Goal: Transaction & Acquisition: Register for event/course

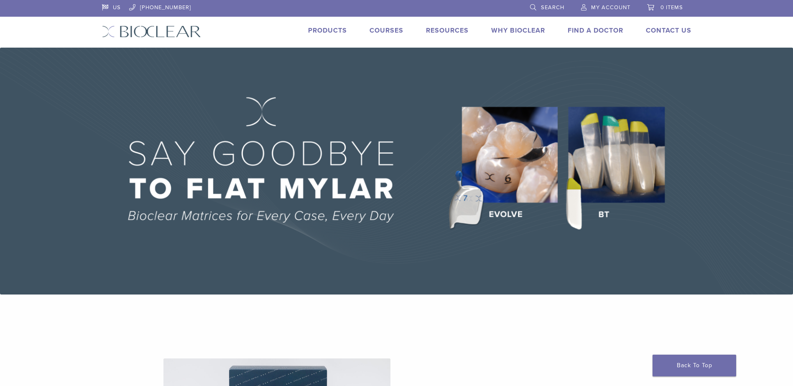
click at [390, 32] on link "Courses" at bounding box center [386, 30] width 34 height 8
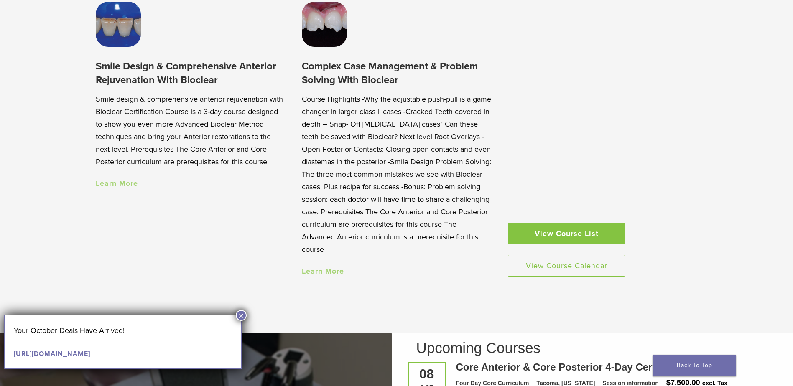
scroll to position [1003, 0]
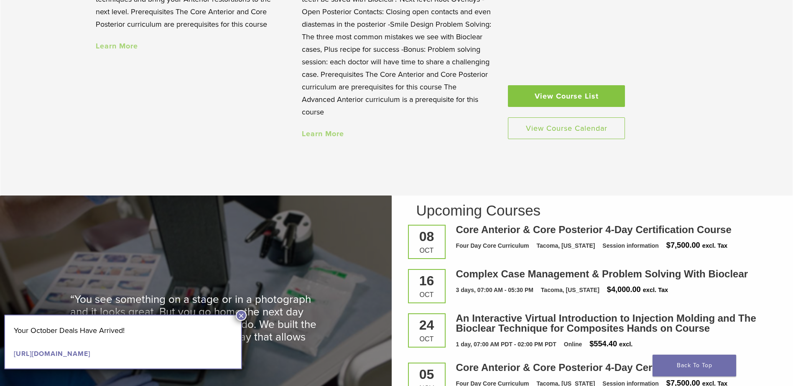
click at [581, 97] on link "View Course List" at bounding box center [566, 96] width 117 height 22
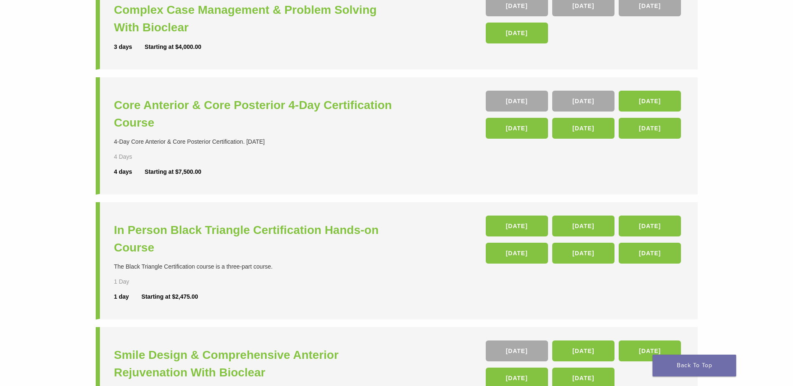
scroll to position [125, 0]
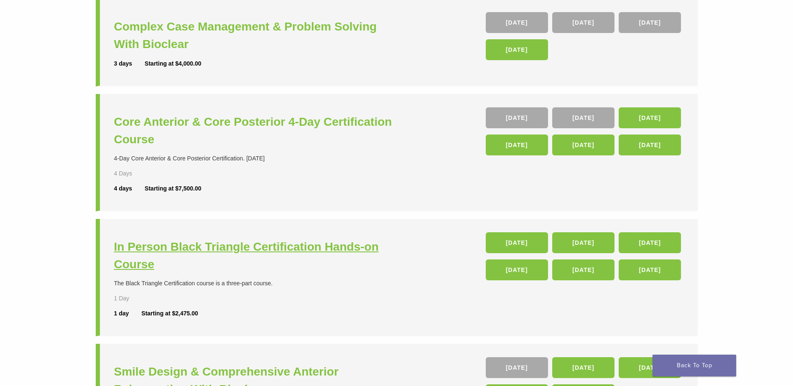
click at [357, 245] on h3 "In Person Black Triangle Certification Hands-on Course" at bounding box center [256, 255] width 285 height 35
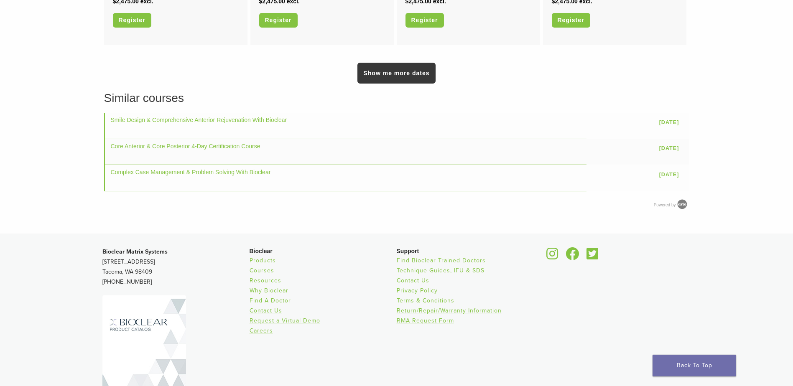
scroll to position [501, 0]
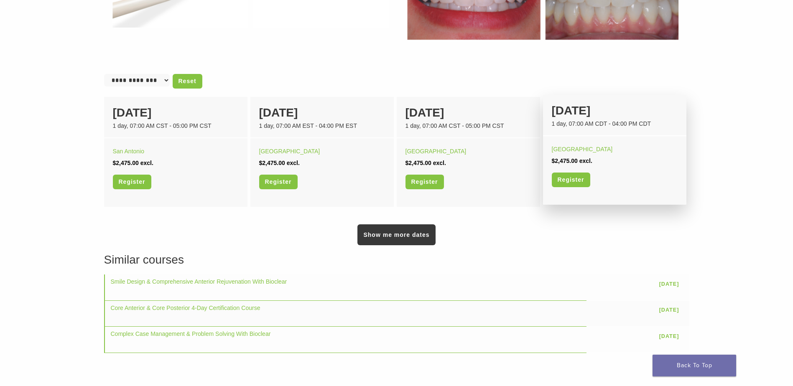
click at [623, 162] on li "$2,475.00 excl." at bounding box center [615, 161] width 126 height 12
click at [578, 178] on link "Register" at bounding box center [571, 180] width 38 height 15
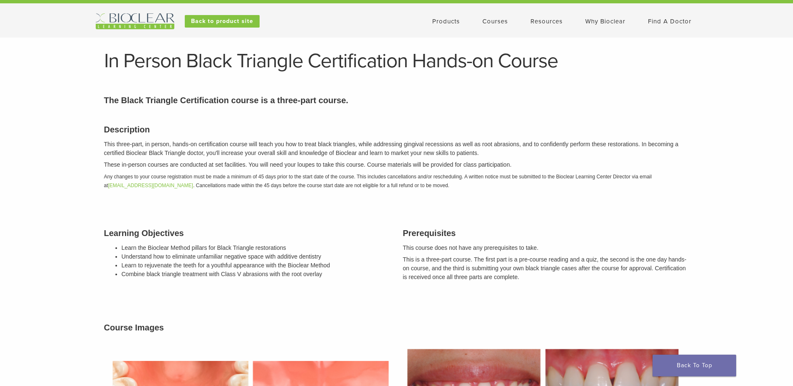
scroll to position [0, 0]
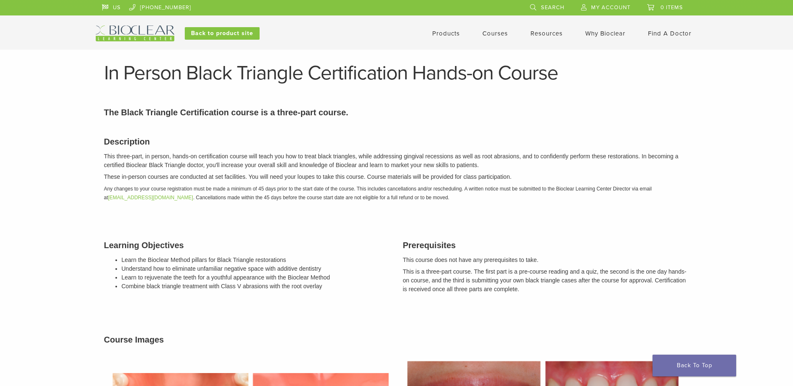
click at [497, 36] on link "Courses" at bounding box center [494, 34] width 25 height 8
